Goal: Find specific page/section: Find specific page/section

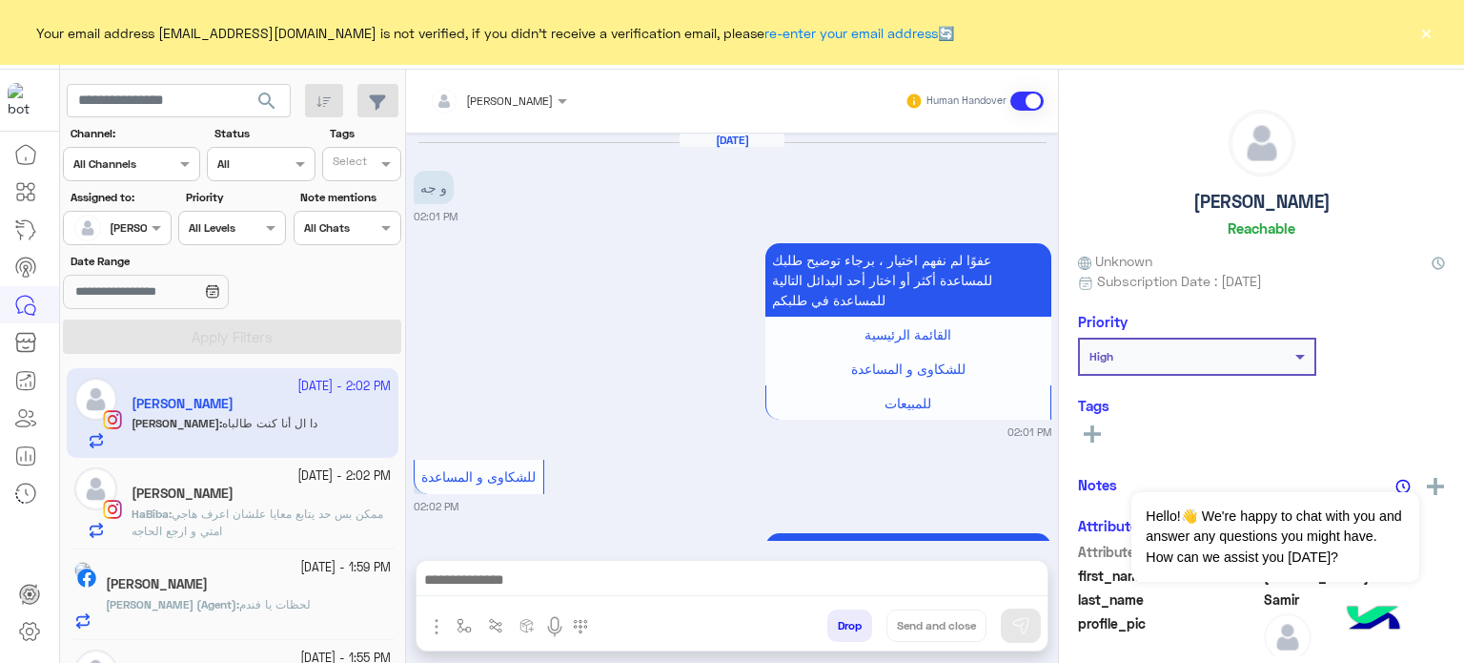
scroll to position [1994, 0]
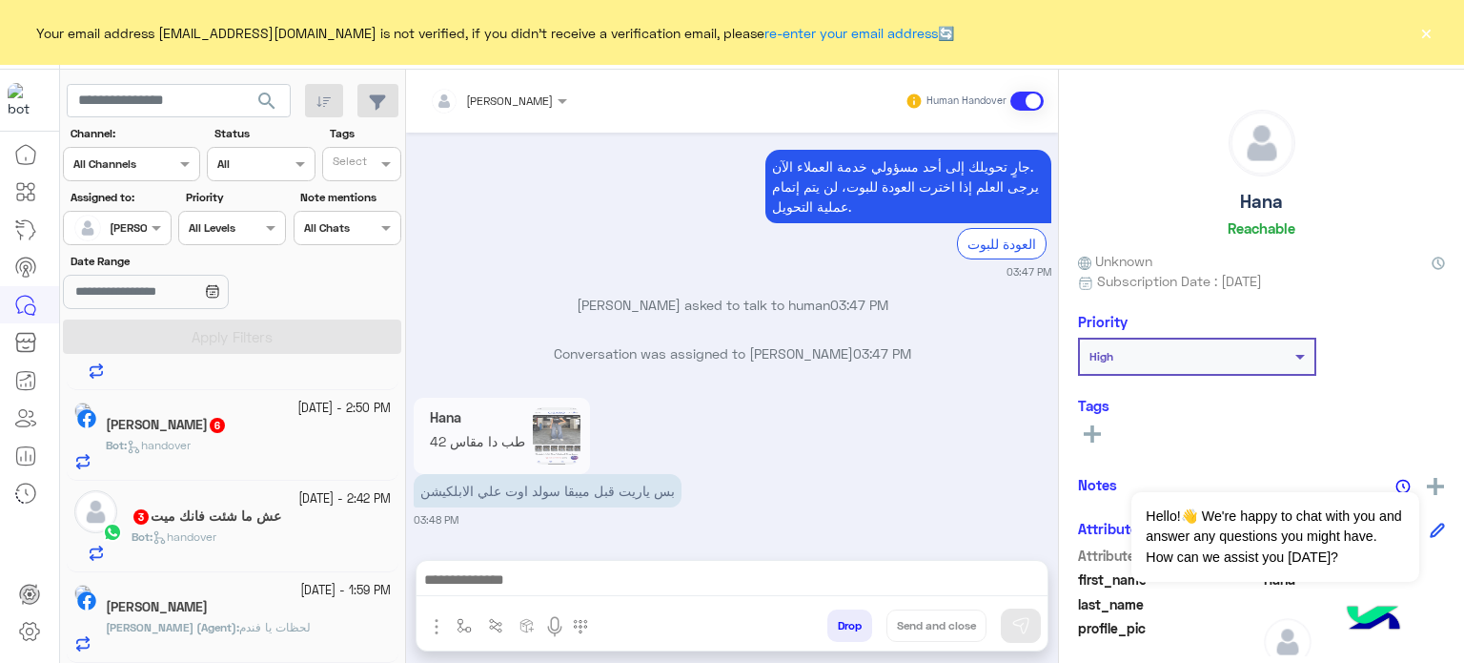
scroll to position [1347, 0]
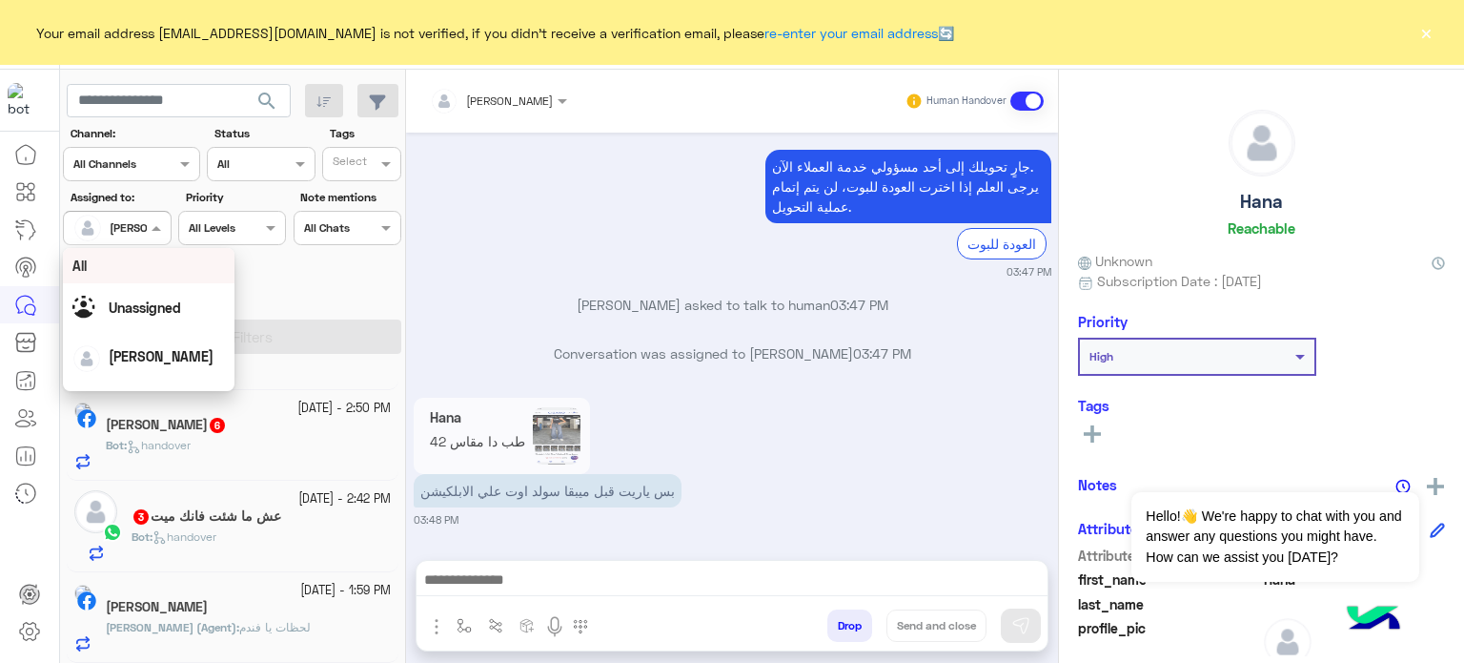
click at [130, 219] on div at bounding box center [117, 225] width 106 height 18
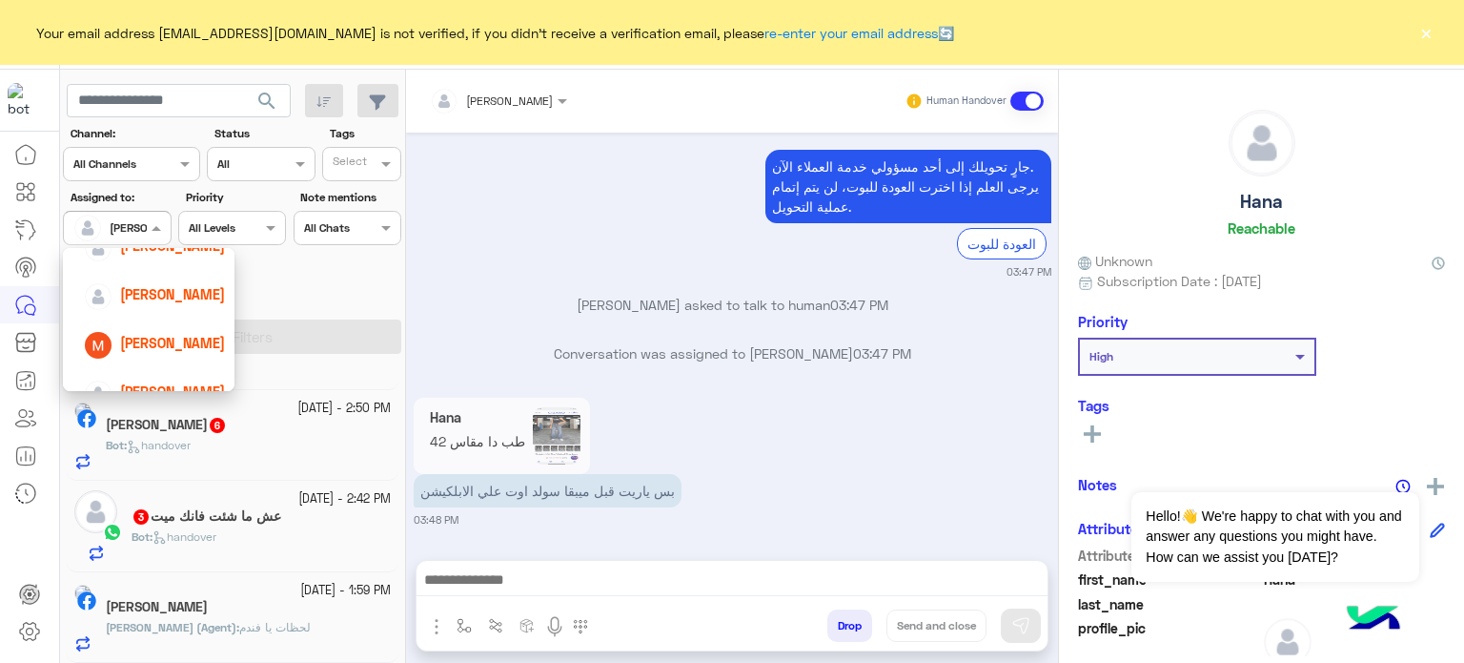
scroll to position [205, 0]
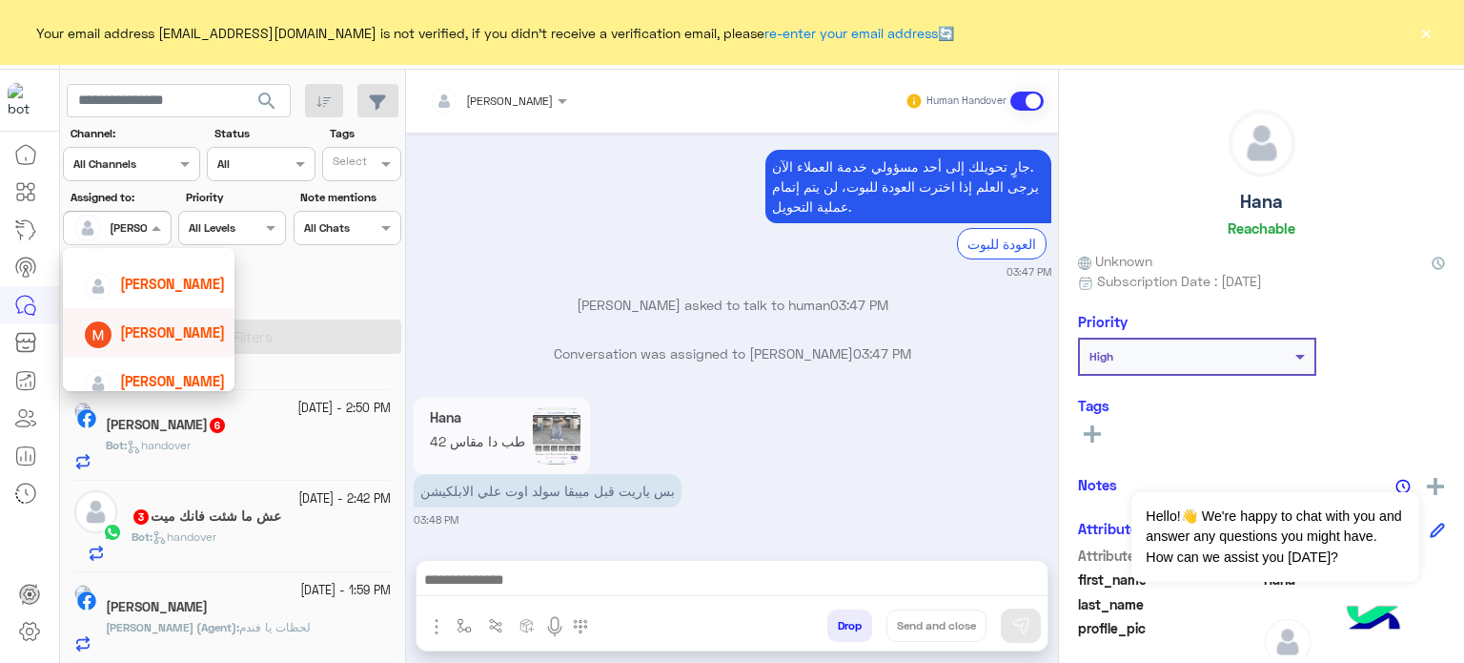
click at [178, 327] on span "[PERSON_NAME]" at bounding box center [172, 332] width 105 height 16
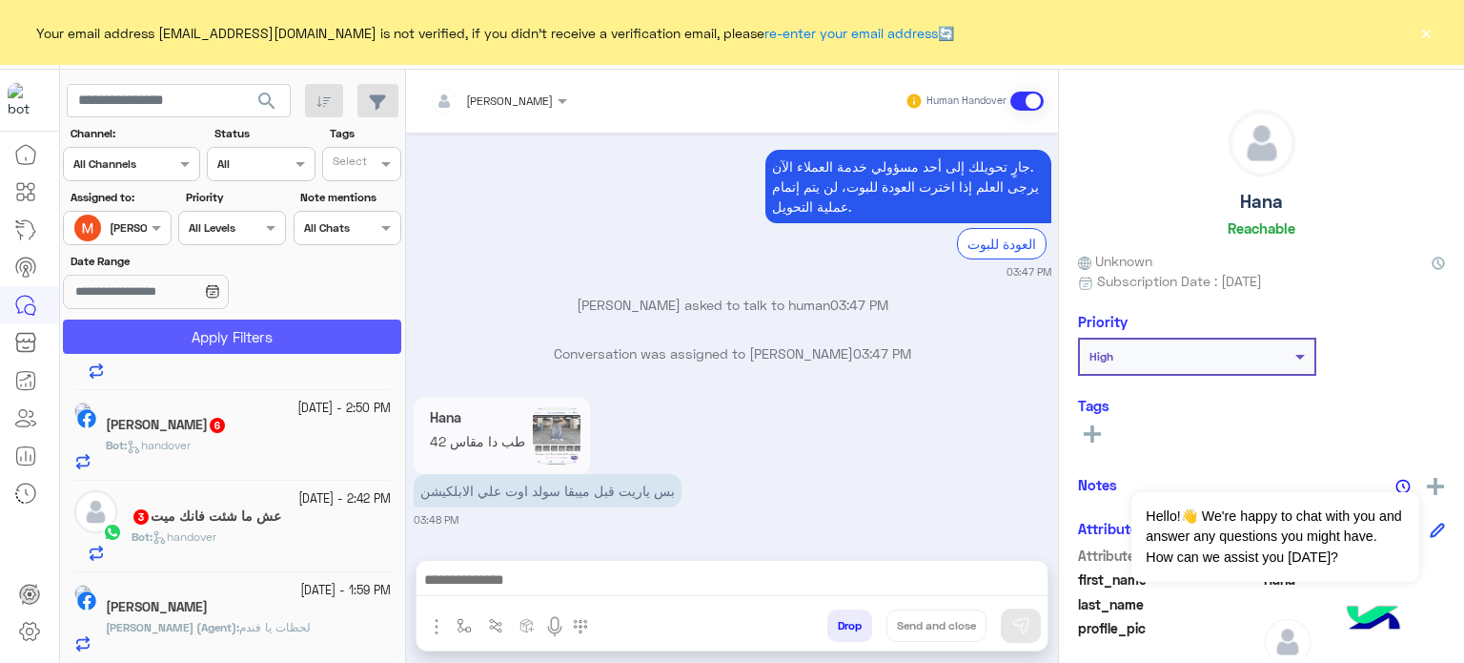
click at [230, 345] on button "Apply Filters" at bounding box center [232, 336] width 338 height 34
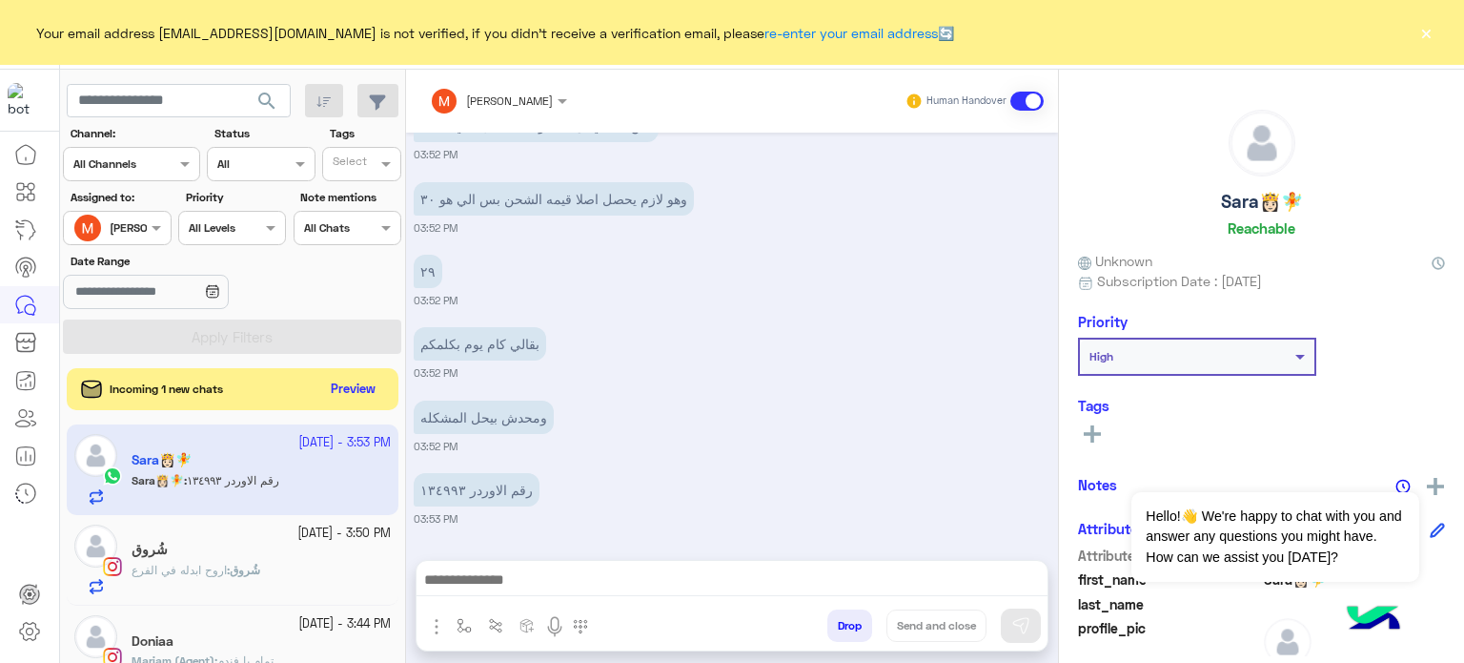
scroll to position [445, 0]
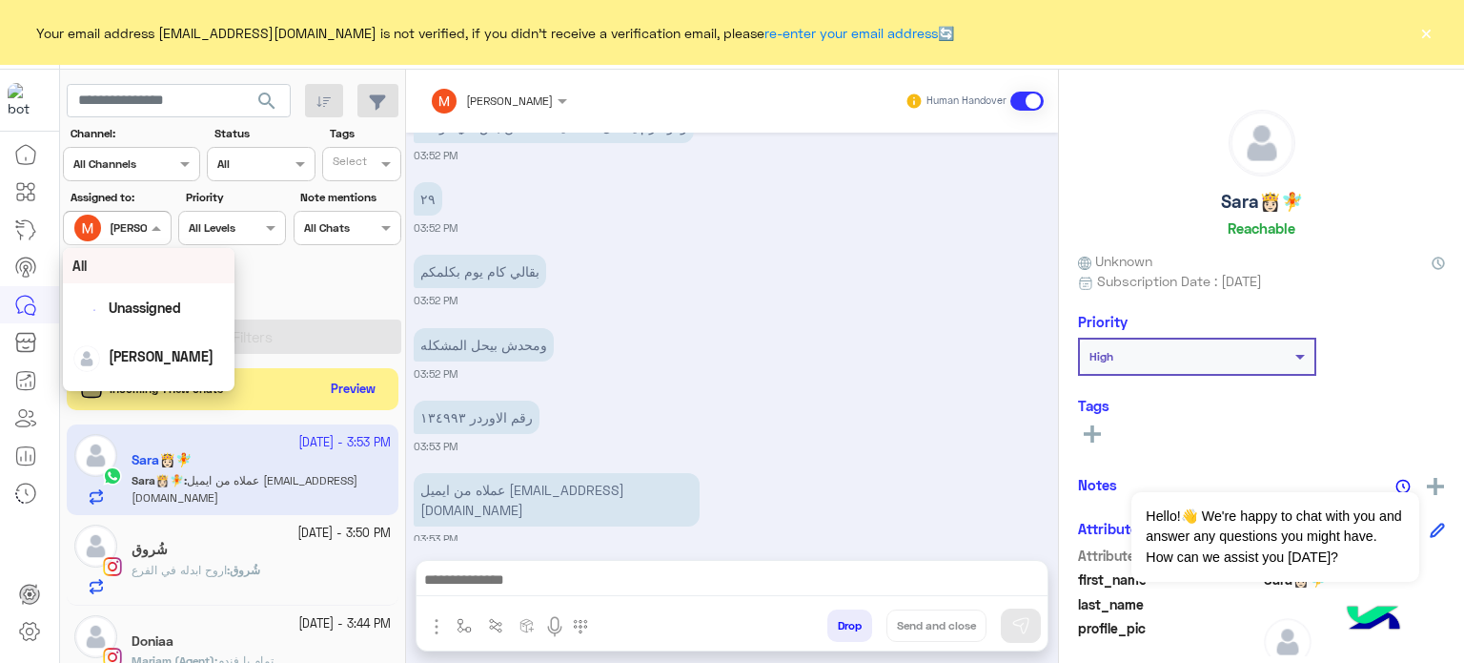
click at [123, 217] on div at bounding box center [117, 225] width 106 height 18
click at [174, 260] on span "[PERSON_NAME]" at bounding box center [172, 262] width 105 height 16
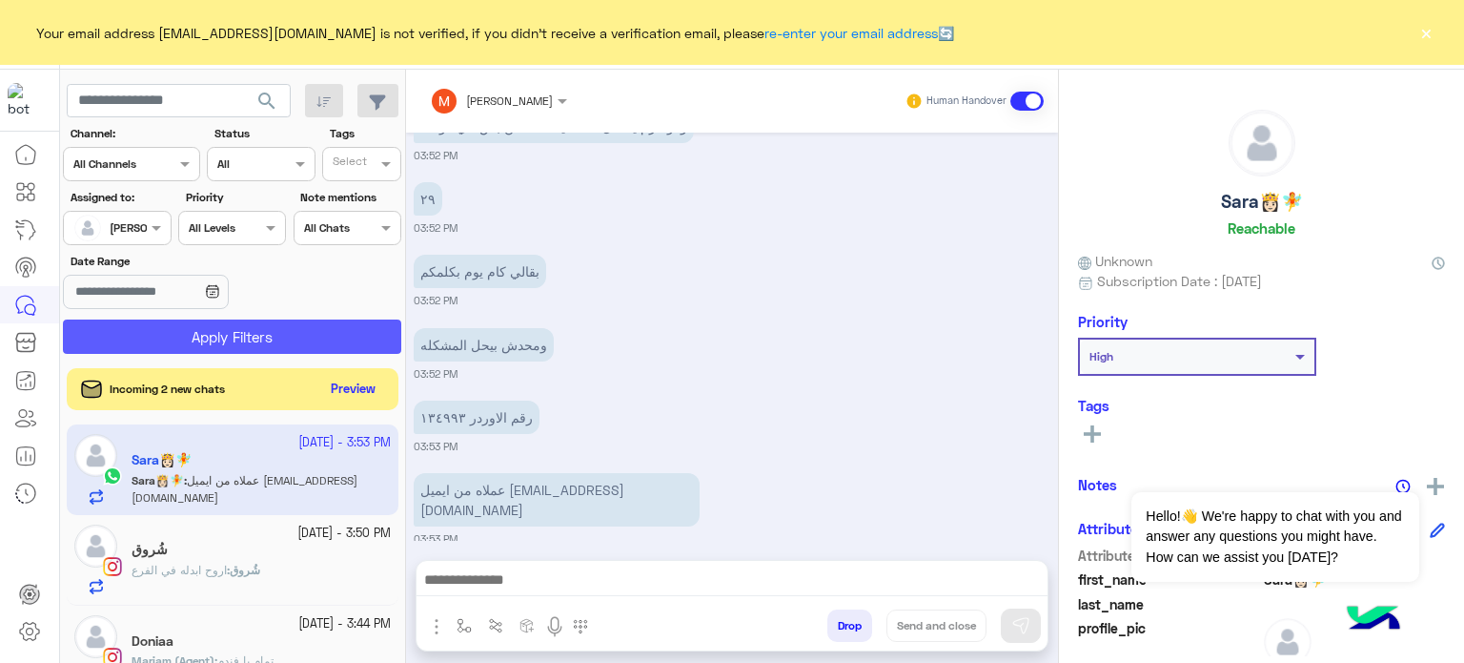
click at [235, 327] on button "Apply Filters" at bounding box center [232, 336] width 338 height 34
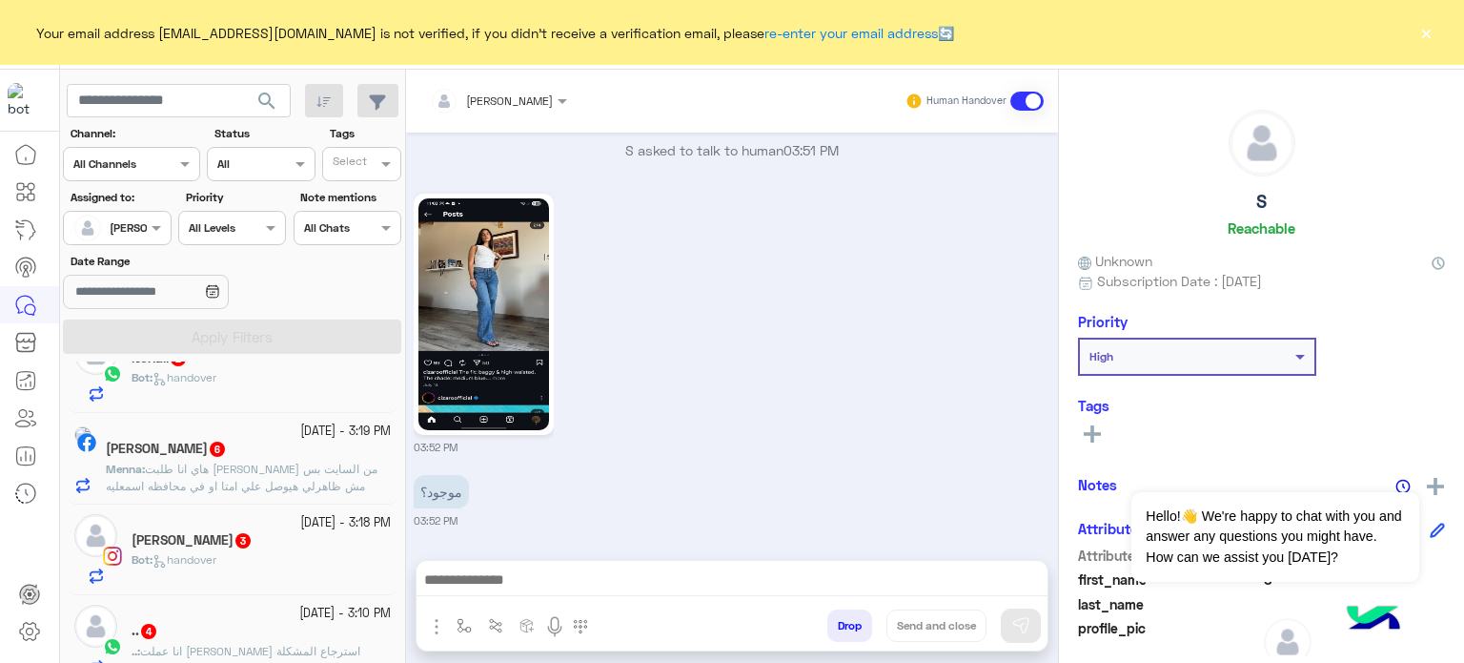
scroll to position [1416, 0]
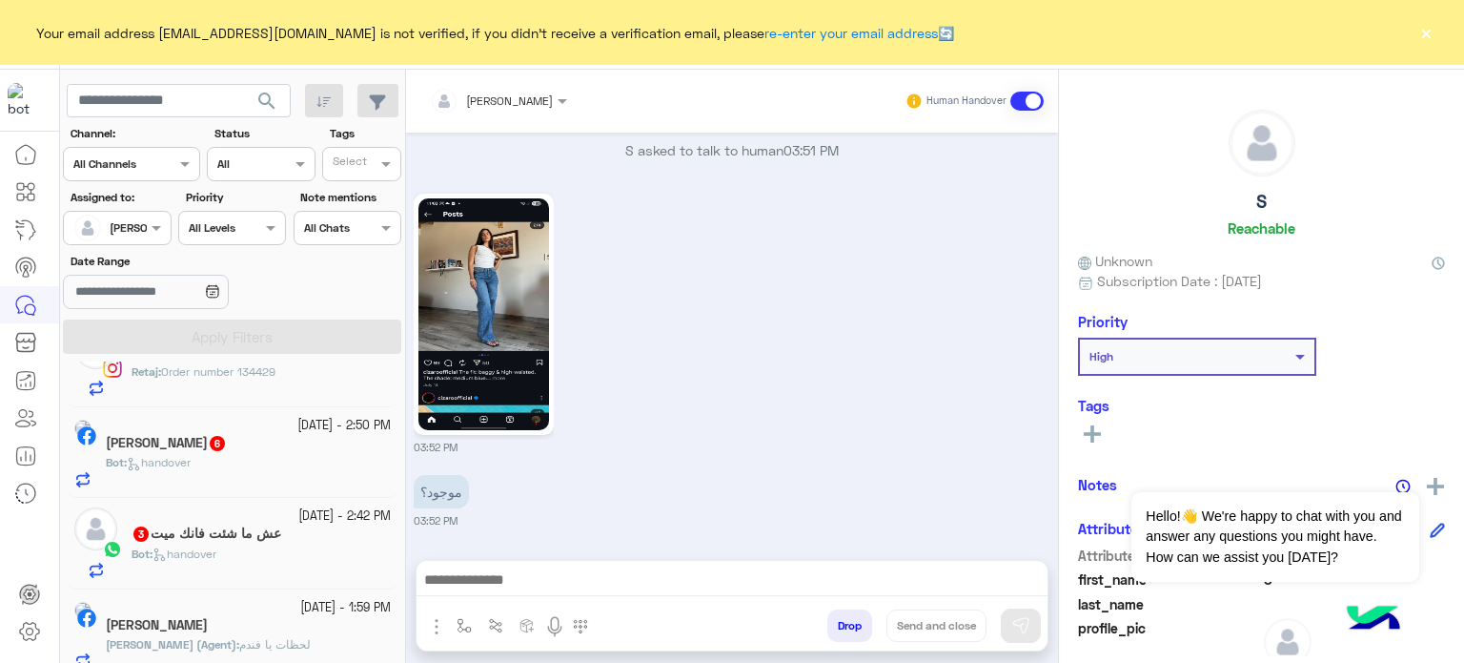
click at [394, 636] on div "[DATE] - 3:52 PM S S : موجود؟ [DATE] - 3:48 PM [PERSON_NAME] : بس ياريت قبل ميب…" at bounding box center [233, 515] width 346 height 309
